Goal: Task Accomplishment & Management: Manage account settings

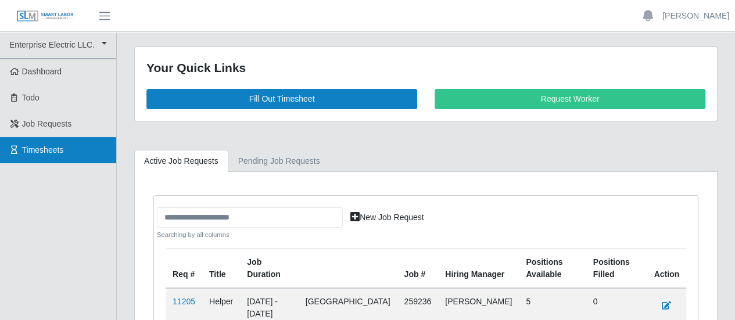
click at [27, 152] on span "Timesheets" at bounding box center [43, 149] width 42 height 9
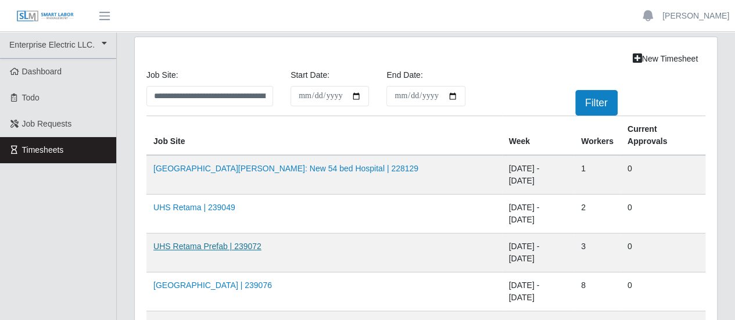
click at [209, 242] on link "UHS Retama Prefab | 239072" at bounding box center [207, 246] width 108 height 9
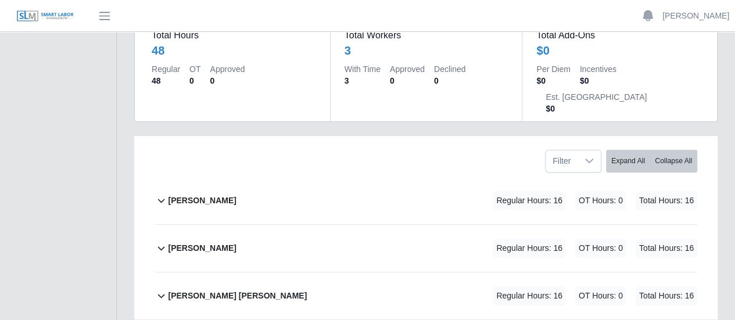
scroll to position [174, 0]
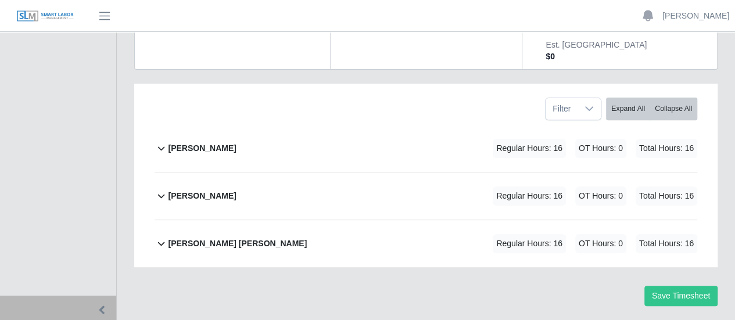
click at [187, 142] on b "Joseph Sanchez" at bounding box center [202, 148] width 68 height 12
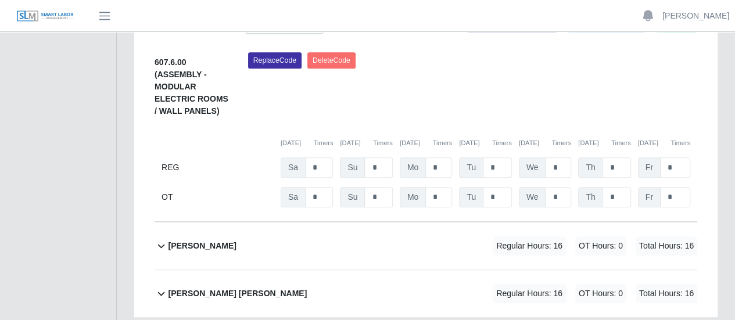
scroll to position [276, 0]
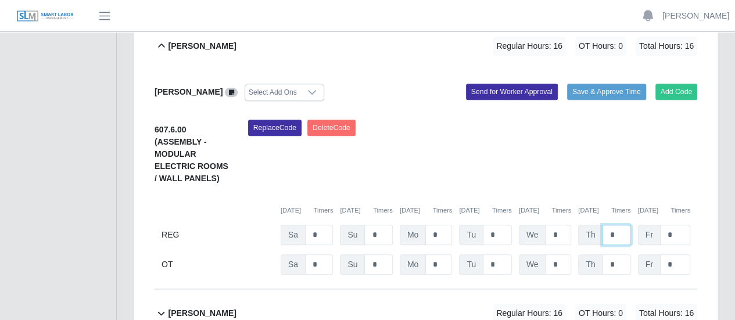
drag, startPoint x: 616, startPoint y: 207, endPoint x: 607, endPoint y: 208, distance: 8.8
click at [607, 225] on input "*" at bounding box center [616, 235] width 28 height 20
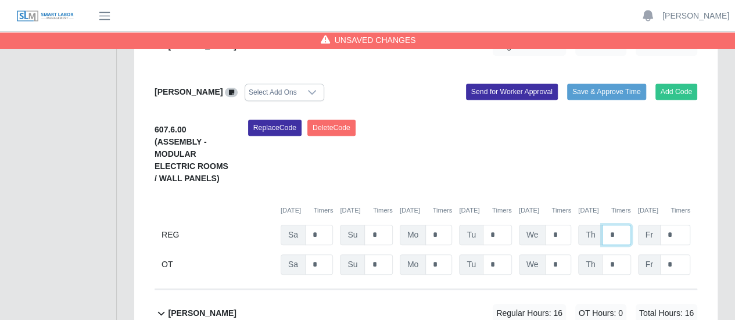
type input "*"
drag, startPoint x: 671, startPoint y: 206, endPoint x: 664, endPoint y: 206, distance: 6.4
click at [664, 225] on input "*" at bounding box center [675, 235] width 30 height 20
type input "*"
click at [559, 225] on input "*" at bounding box center [558, 235] width 26 height 20
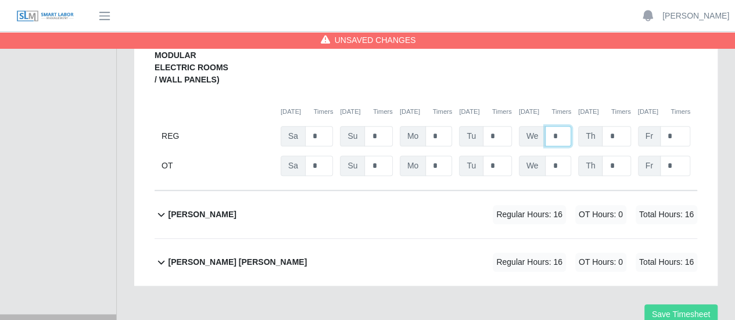
scroll to position [393, 0]
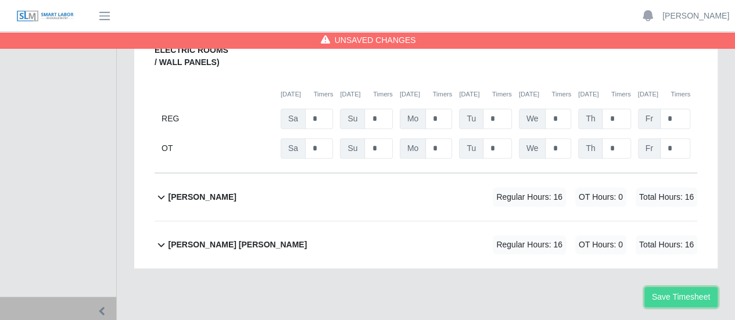
click at [681, 287] on button "Save Timesheet" at bounding box center [680, 297] width 73 height 20
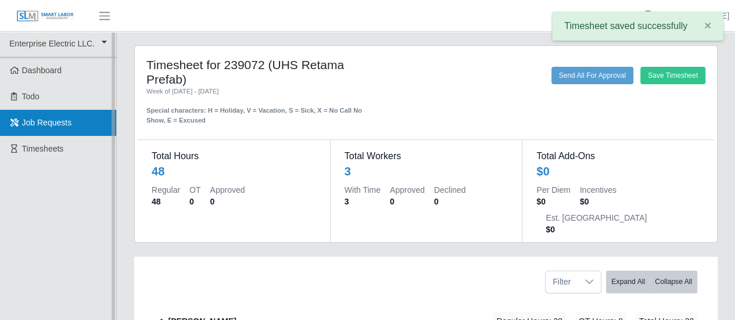
scroll to position [0, 0]
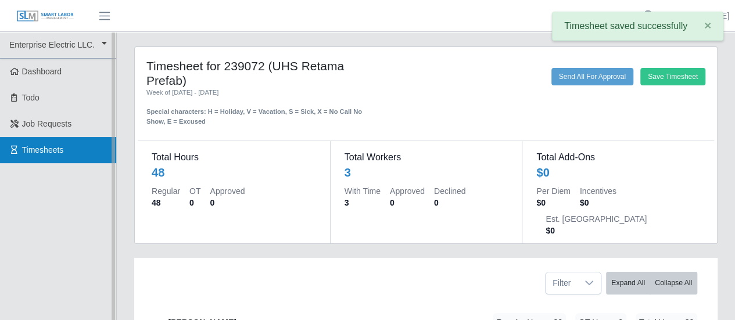
click at [60, 147] on span "Timesheets" at bounding box center [43, 149] width 42 height 9
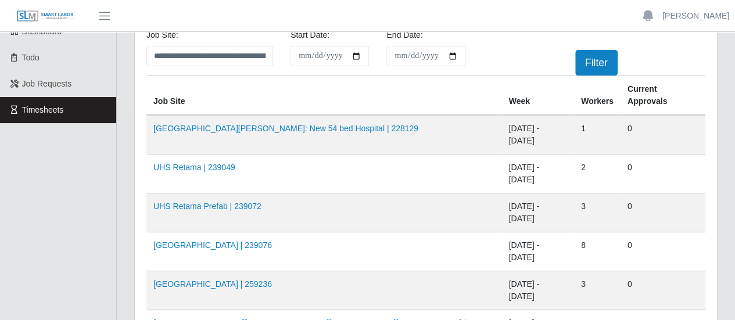
scroll to position [58, 0]
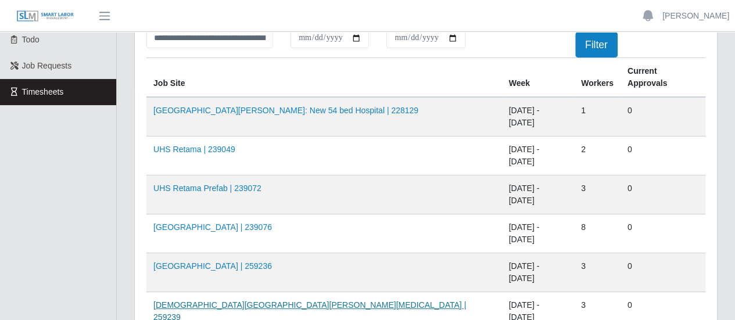
click at [229, 300] on link "Methodist Westover Hills ICU | 259239" at bounding box center [309, 310] width 312 height 21
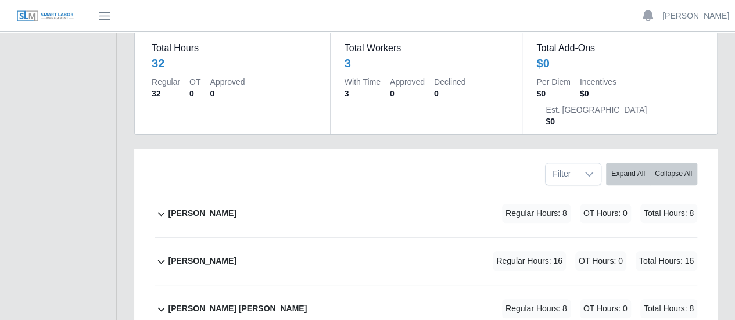
scroll to position [174, 0]
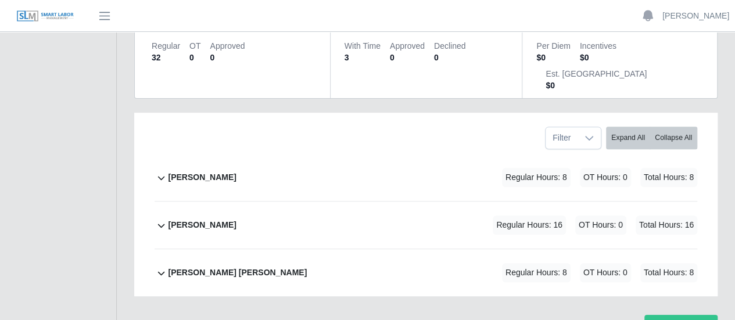
click at [193, 171] on b "[PERSON_NAME]" at bounding box center [202, 177] width 68 height 12
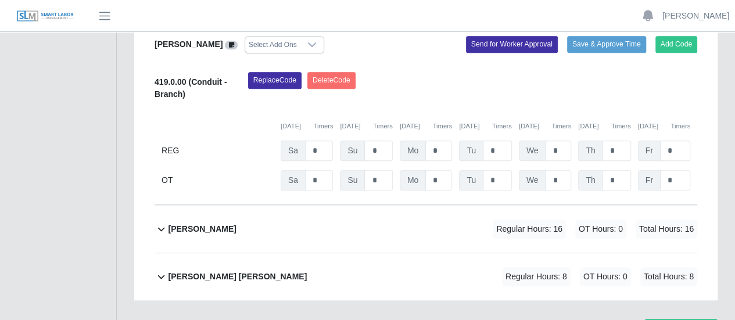
scroll to position [356, 0]
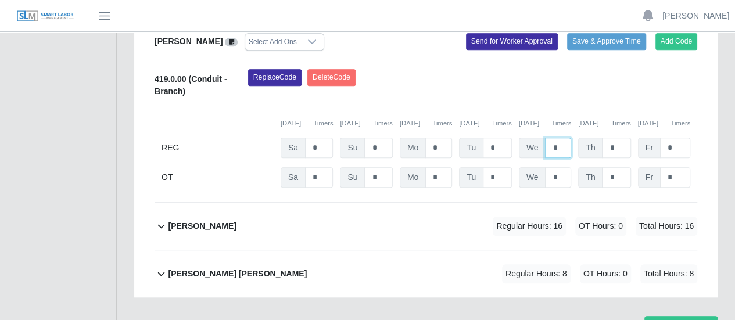
drag, startPoint x: 559, startPoint y: 88, endPoint x: 546, endPoint y: 90, distance: 12.4
click at [546, 138] on input "*" at bounding box center [558, 148] width 26 height 20
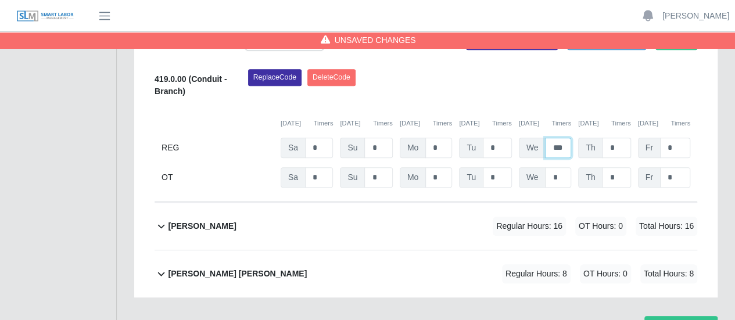
type input "***"
click at [616, 138] on input "*" at bounding box center [616, 148] width 28 height 20
click at [689, 316] on button "Save Timesheet" at bounding box center [680, 326] width 73 height 20
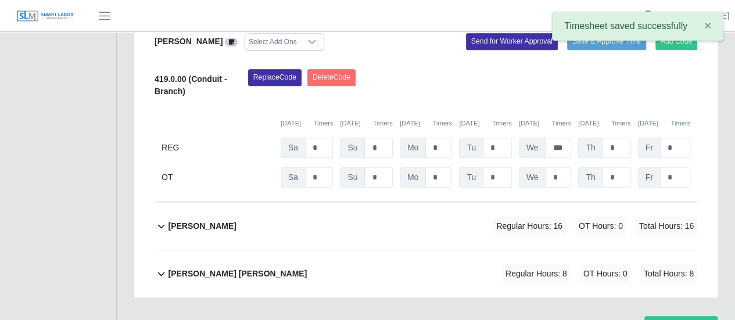
click at [217, 220] on b "[PERSON_NAME]" at bounding box center [202, 226] width 68 height 12
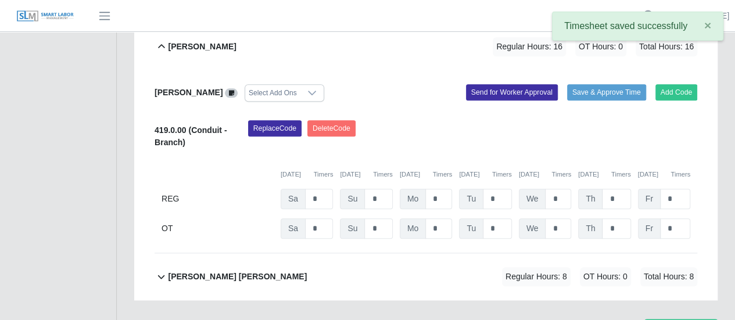
scroll to position [538, 0]
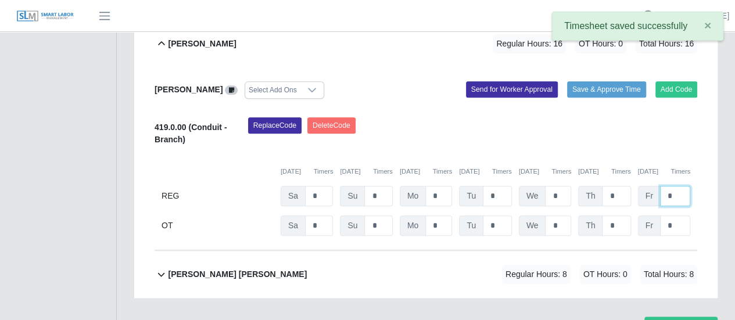
drag, startPoint x: 676, startPoint y: 135, endPoint x: 667, endPoint y: 137, distance: 9.5
click at [667, 186] on input "*" at bounding box center [675, 196] width 30 height 20
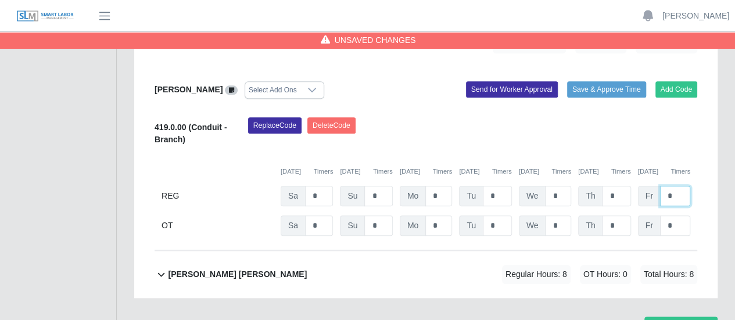
type input "*"
click at [675, 215] on input "*" at bounding box center [675, 225] width 30 height 20
click at [246, 268] on b "[PERSON_NAME] [PERSON_NAME]" at bounding box center [237, 274] width 139 height 12
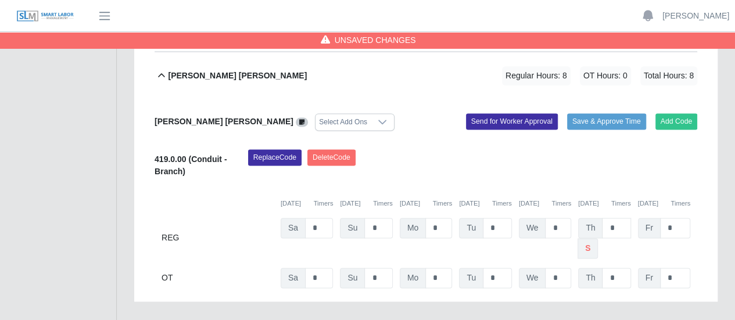
scroll to position [740, 0]
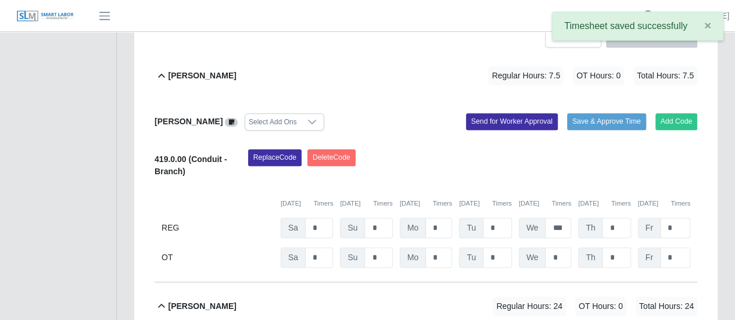
scroll to position [0, 0]
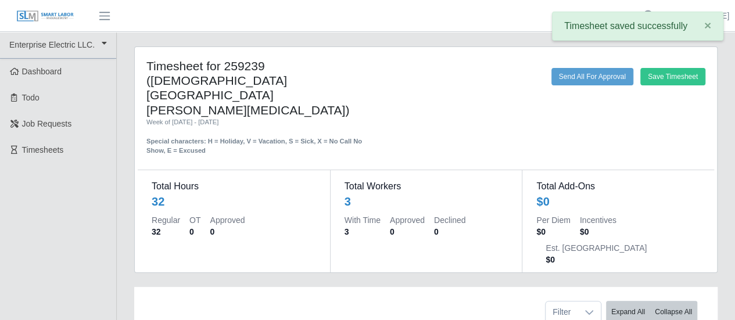
click at [660, 53] on div "Timesheet for 259239 ([DEMOGRAPHIC_DATA][GEOGRAPHIC_DATA][PERSON_NAME][MEDICAL_…" at bounding box center [426, 159] width 582 height 225
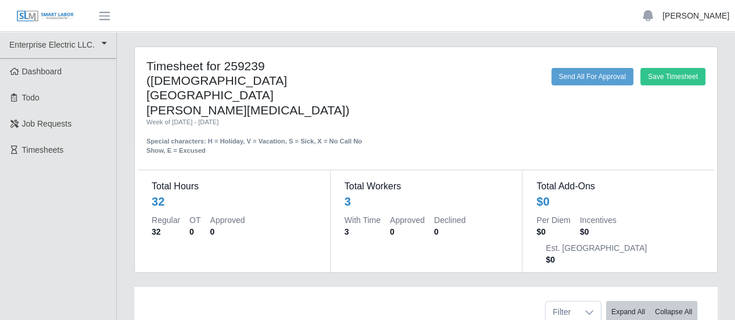
click at [722, 16] on link "[PERSON_NAME]" at bounding box center [695, 16] width 67 height 12
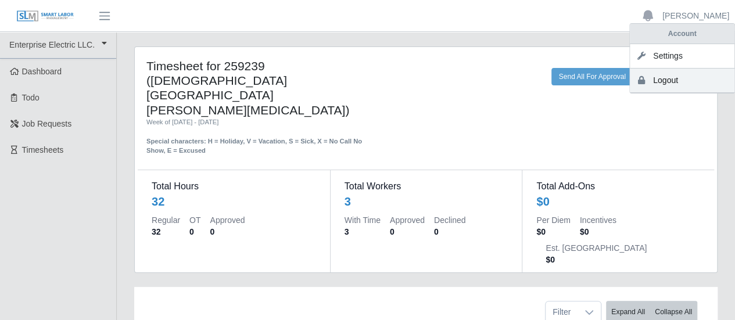
click at [671, 80] on link "Logout" at bounding box center [681, 81] width 105 height 24
